Goal: Transaction & Acquisition: Subscribe to service/newsletter

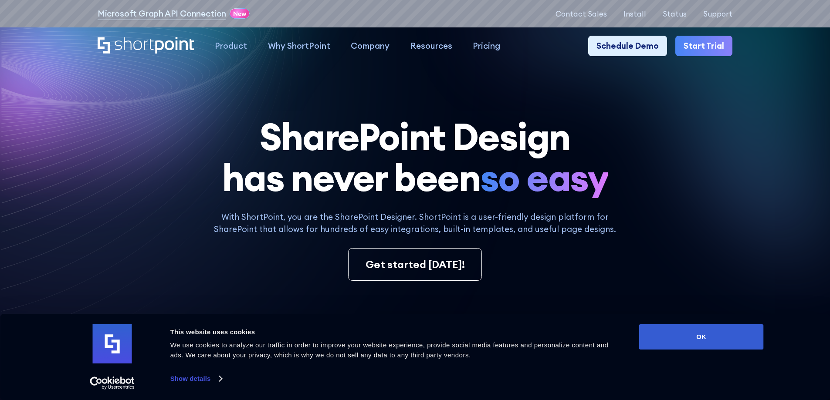
click at [710, 46] on link "Start Trial" at bounding box center [703, 46] width 57 height 21
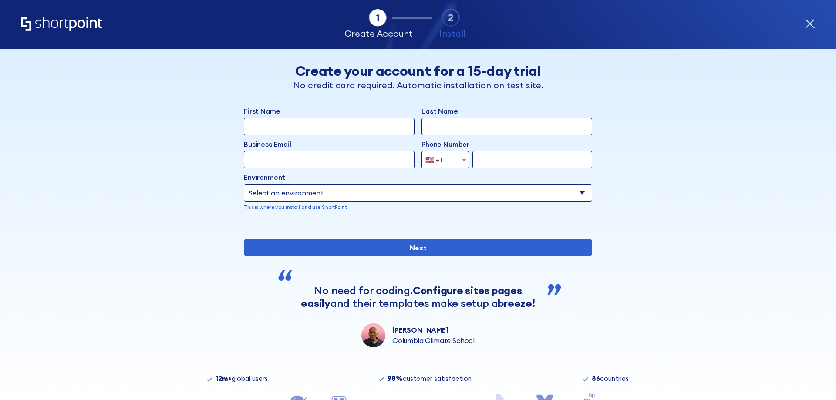
click at [282, 130] on input "First Name" at bounding box center [329, 126] width 171 height 17
type input "Kate"
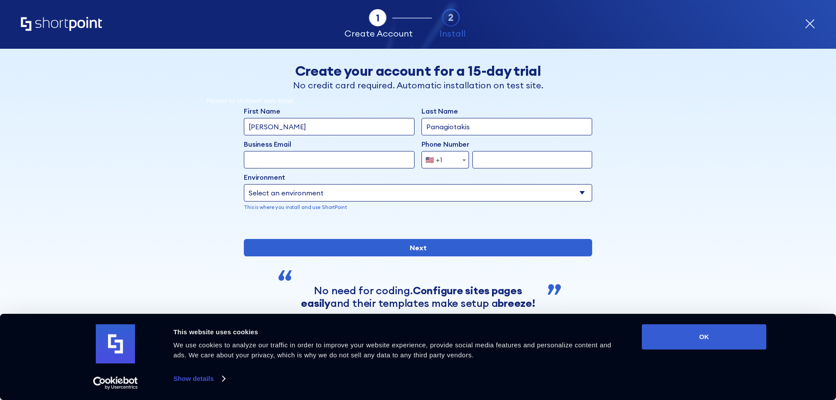
type input "Panagiotakis"
click at [315, 158] on input "Business Email" at bounding box center [329, 159] width 171 height 17
type input "katepanagiotakis@actioncoach.com"
click at [456, 159] on span "🇺🇸 +1" at bounding box center [445, 159] width 47 height 17
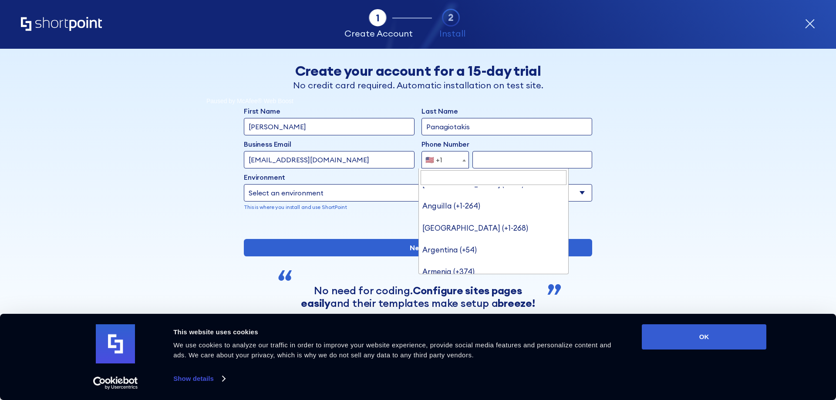
scroll to position [174, 0]
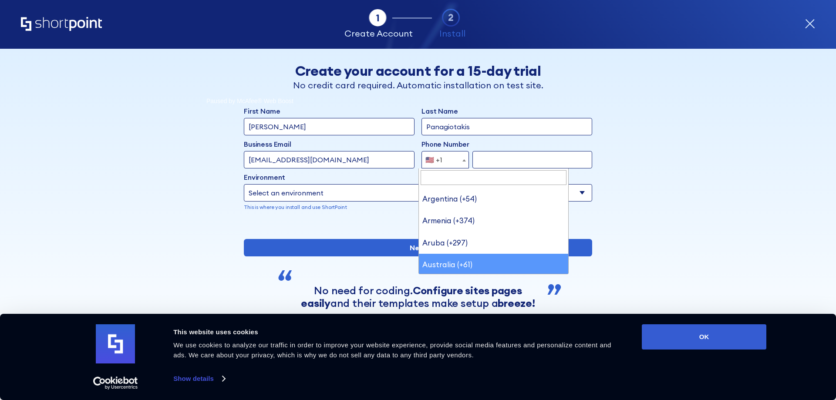
select select "+61"
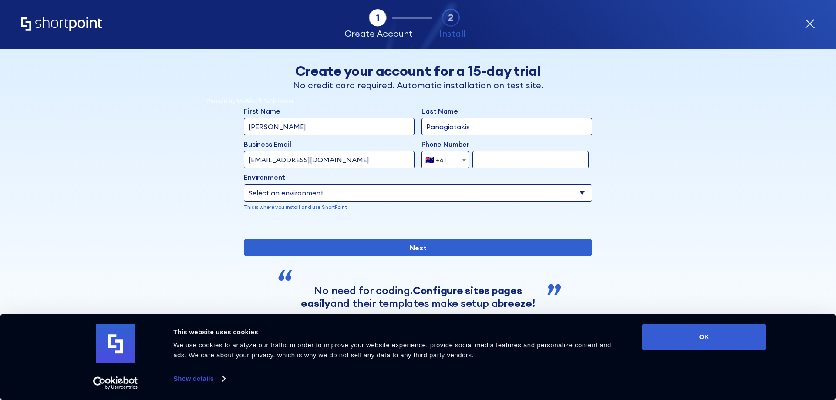
click at [499, 161] on input "form" at bounding box center [531, 159] width 116 height 17
type input "0439614285"
click at [269, 193] on select "Select an environment Microsoft 365 SharePoint Online SharePoint Subscription E…" at bounding box center [418, 192] width 349 height 17
select select "Microsoft 365"
click at [244, 184] on select "Select an environment Microsoft 365 SharePoint Online SharePoint Subscription E…" at bounding box center [418, 192] width 349 height 17
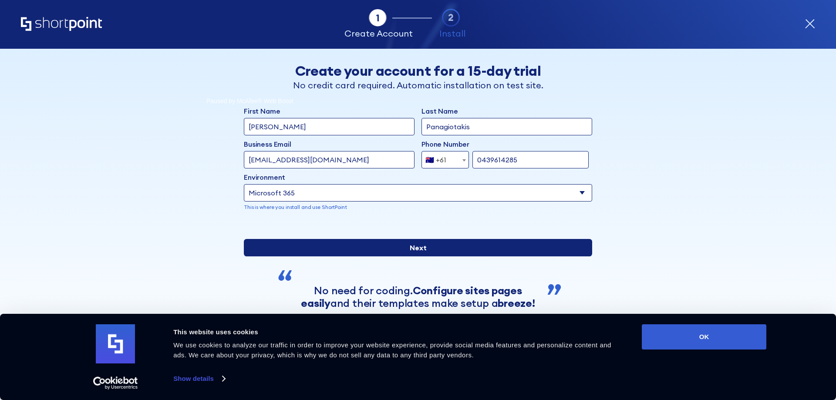
click at [418, 257] on input "Next" at bounding box center [418, 247] width 349 height 17
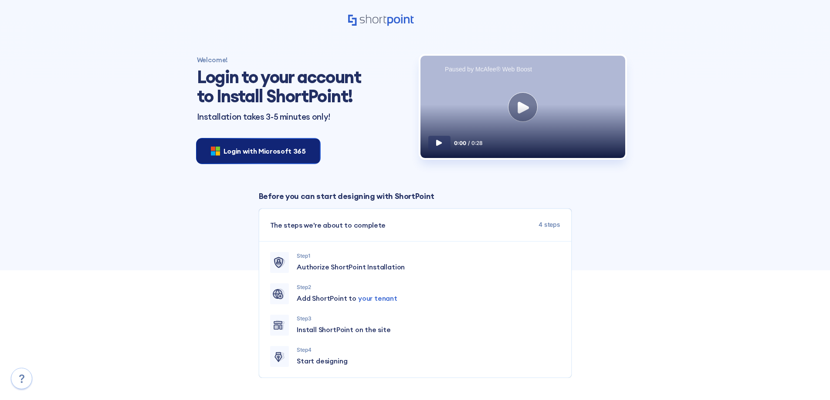
click at [249, 156] on span "Login with Microsoft 365" at bounding box center [264, 151] width 82 height 10
